Goal: Information Seeking & Learning: Learn about a topic

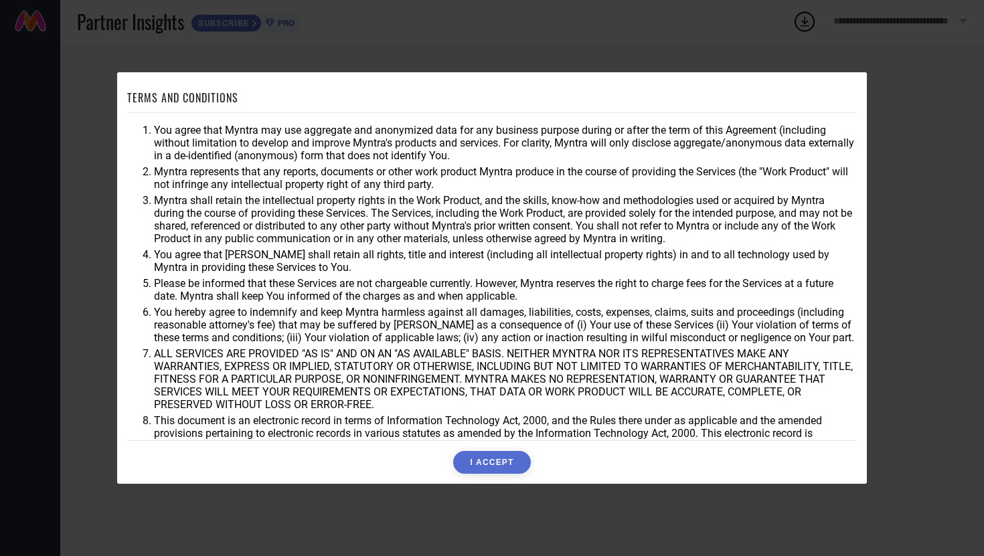
click at [501, 454] on button "I ACCEPT" at bounding box center [491, 462] width 77 height 23
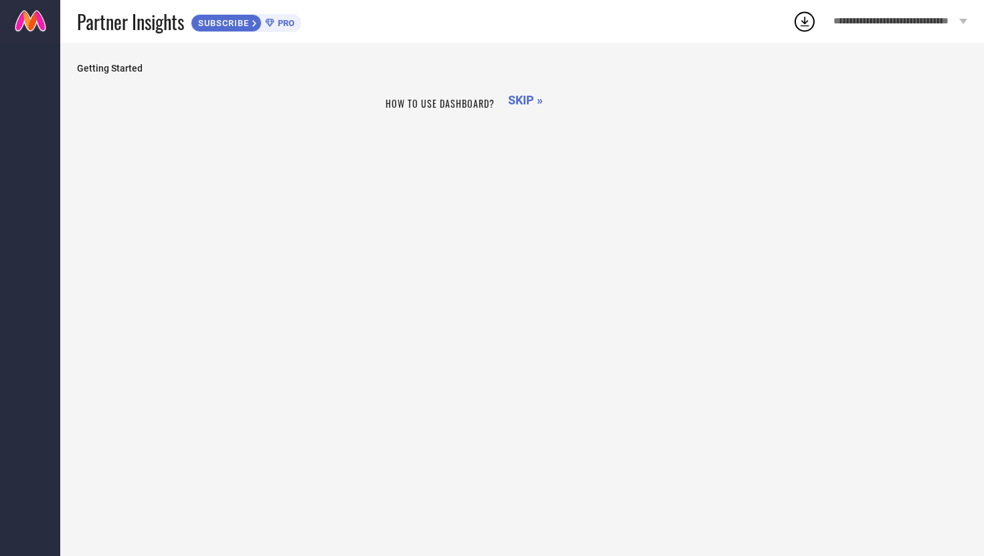
click at [442, 106] on h1 "How to use dashboard?" at bounding box center [439, 103] width 109 height 14
click at [278, 119] on div "How to use dashboard? SKIP »" at bounding box center [522, 313] width 890 height 446
click at [519, 106] on span "SKIP »" at bounding box center [525, 100] width 35 height 14
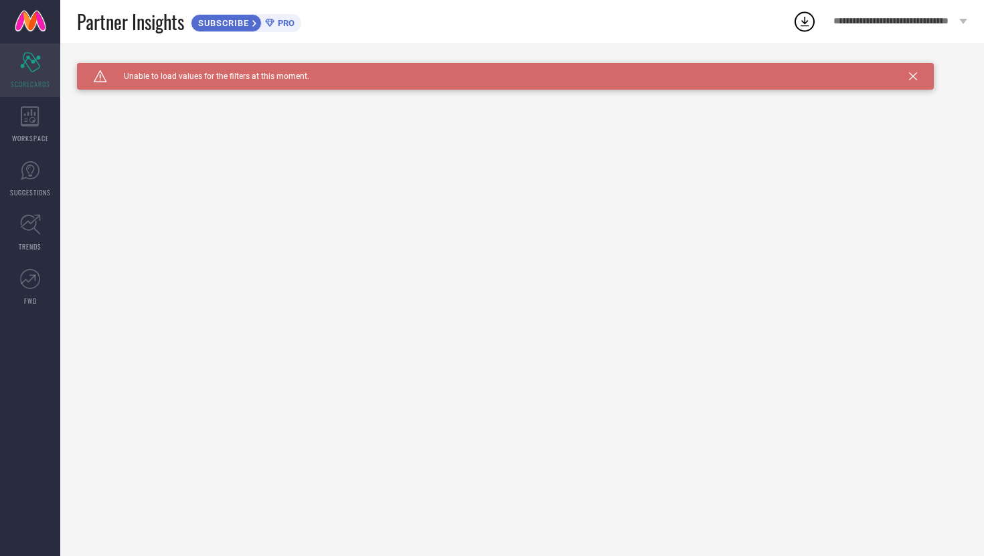
click at [19, 76] on div "Scorecard SCORECARDS" at bounding box center [30, 70] width 60 height 54
click at [40, 126] on div "WORKSPACE" at bounding box center [30, 125] width 60 height 54
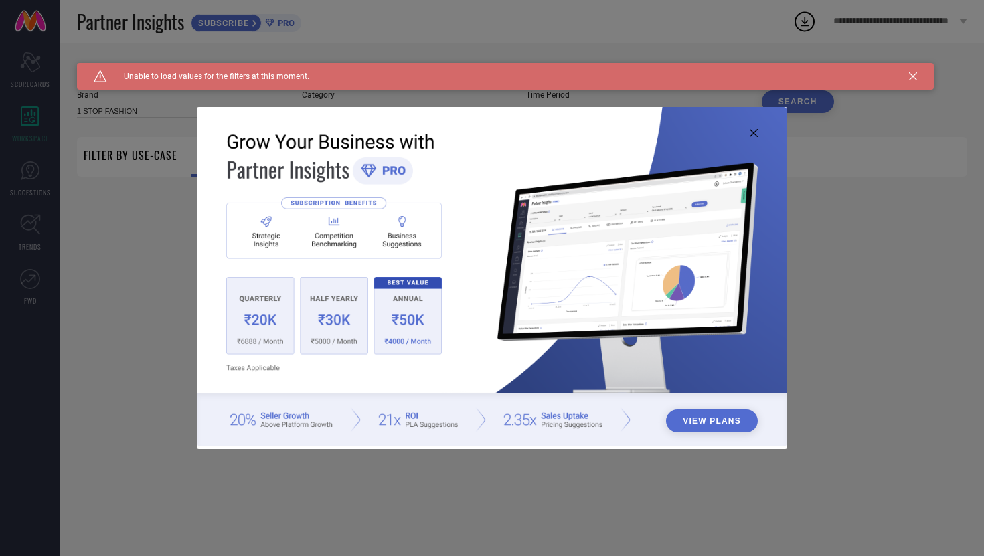
type input "1 STOP FASHION"
type input "All"
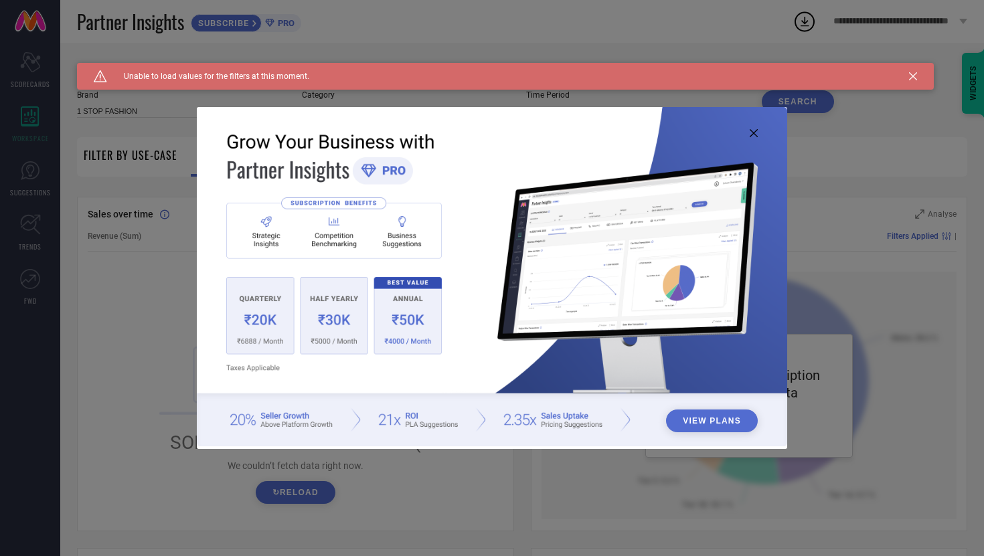
click at [755, 132] on icon at bounding box center [753, 133] width 8 height 8
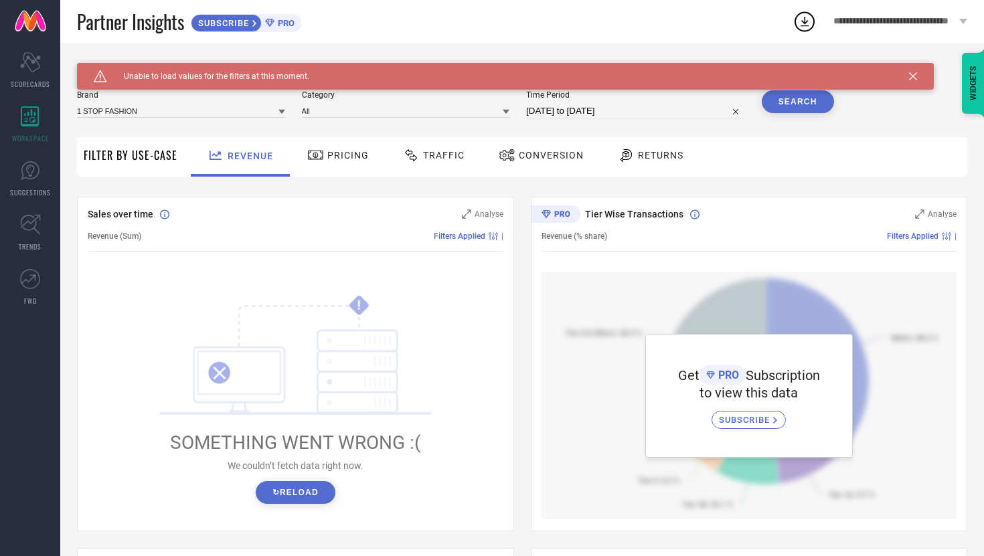
click at [122, 163] on span "Filter By Use-Case" at bounding box center [131, 155] width 94 height 16
click at [26, 185] on link "SUGGESTIONS" at bounding box center [30, 179] width 60 height 54
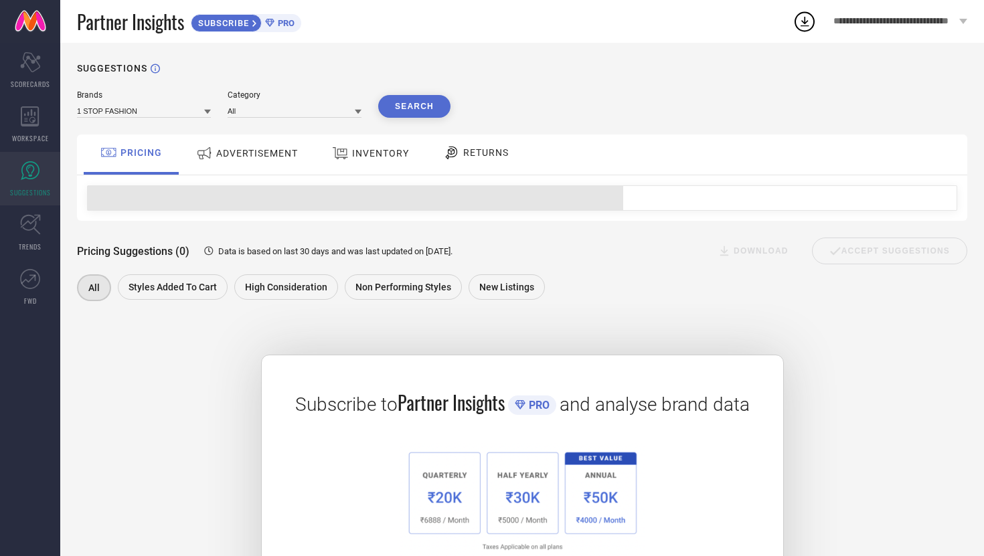
click at [29, 26] on link at bounding box center [30, 21] width 60 height 43
